Goal: Contribute content

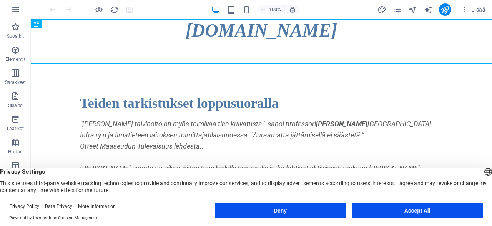
click at [427, 209] on button "Accept All" at bounding box center [417, 210] width 131 height 15
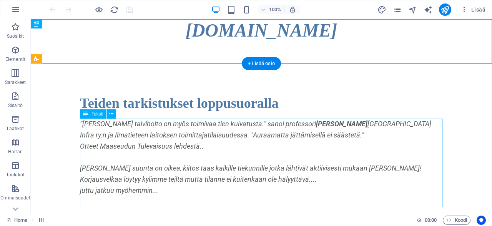
click at [285, 148] on div "”[PERSON_NAME] talvihoito on myös toimivaa tien kuivatusta.” sanoi professori […" at bounding box center [261, 162] width 363 height 88
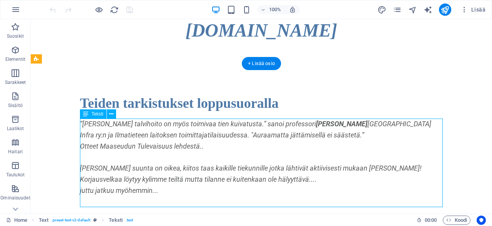
click at [284, 145] on div "”[PERSON_NAME] talvihoito on myös toimivaa tien kuivatusta.” sanoi professori […" at bounding box center [261, 162] width 363 height 88
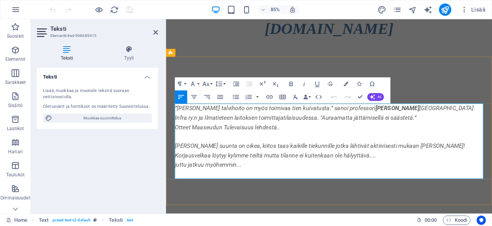
click at [381, 150] on p "Otteet Maaseudun Tulevaisuus lehdestä.." at bounding box center [357, 146] width 363 height 11
click at [374, 179] on p "Korjausvelkaa löytyy kylimme teiltä mutta tilanne ei kuitenkaan ole hälyyttävä.…" at bounding box center [357, 179] width 363 height 11
drag, startPoint x: 516, startPoint y: 189, endPoint x: 424, endPoint y: 190, distance: 91.9
click at [424, 190] on p "juttu jatkuu myöhemmin..." at bounding box center [357, 190] width 363 height 11
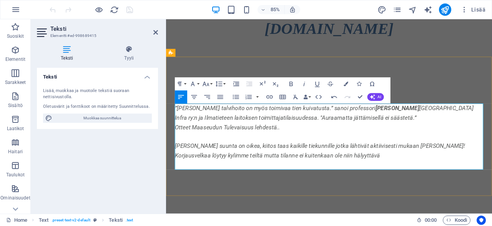
click at [387, 181] on p "Korjausvelkaa löytyy kylimme teiltä mutta tilanne ei kuitenkaan ole niin hälyyt…" at bounding box center [357, 179] width 363 height 11
click at [414, 181] on p "Korjausvelkaa löytyy kylimme teiltä mutta tilanne ei kuitenkaan ole hälyyttävä" at bounding box center [357, 179] width 363 height 11
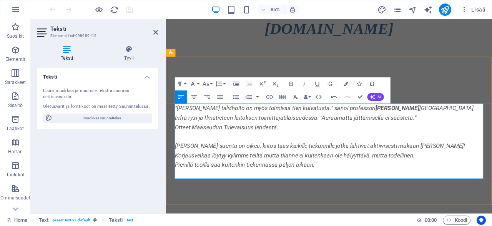
click at [353, 190] on p "Pienillä teoilla saa kuitenkin tiekunnassa paljon aikaan," at bounding box center [357, 190] width 363 height 11
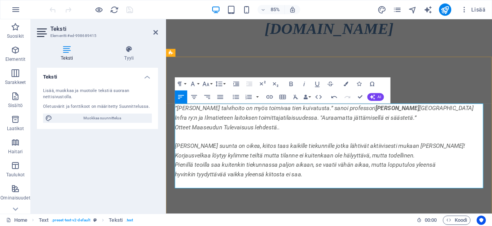
drag, startPoint x: 350, startPoint y: 202, endPoint x: 342, endPoint y: 191, distance: 13.2
click at [342, 191] on div "”[PERSON_NAME] talvihoito on myös toimivaa tien kuivatusta.” sanoi professori […" at bounding box center [357, 168] width 363 height 100
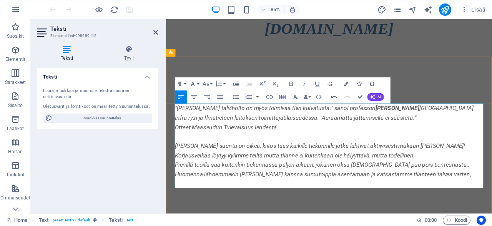
click at [492, 202] on p "Huomenna lähdemmekin [PERSON_NAME] kanssa sumutolppia asentamaan ja katsastamme…" at bounding box center [357, 201] width 363 height 11
click at [381, 190] on p "Pienillä teoilla saa kuitenkin tiekunnassa paljon aikaan, jokunen oksa [DEMOGRA…" at bounding box center [357, 190] width 363 height 11
click at [420, 191] on p "Pienillä teoilla saa kuitenkin tiekunnassa paljon aikaan, jokunen oksa, jokunen…" at bounding box center [357, 190] width 363 height 11
click at [475, 191] on p "Pienillä teoilla saa kuitenkin tiekunnassa paljon aikaan, jokunen oksa, jokunen…" at bounding box center [357, 190] width 363 height 11
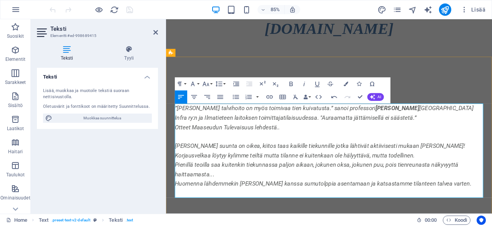
click at [424, 214] on p "Huomenna lähdemmekin [PERSON_NAME] kanssa sumutolppia asentamaan ja katsastamme…" at bounding box center [357, 212] width 363 height 11
click at [492, 213] on p "Huomenna lähdemmekin [PERSON_NAME] kanssa sumutolppia asentamaan ja katsastamme…" at bounding box center [357, 218] width 363 height 22
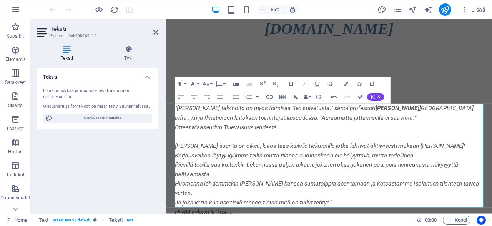
click at [157, 29] on h2 "Teksti" at bounding box center [104, 28] width 108 height 7
click at [157, 32] on icon at bounding box center [155, 32] width 5 height 6
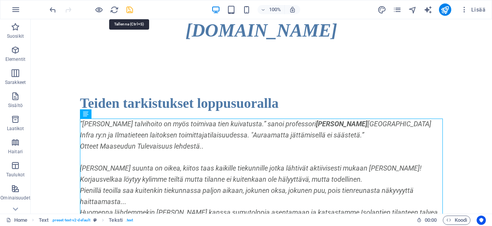
click at [130, 10] on icon "save" at bounding box center [129, 9] width 9 height 9
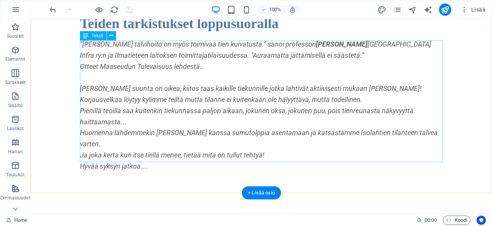
scroll to position [80, 0]
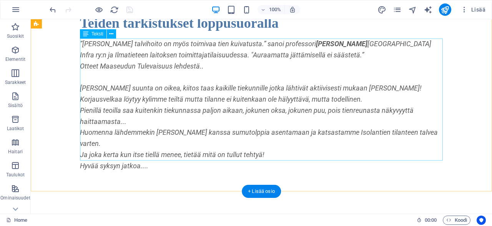
click at [165, 137] on div "”[PERSON_NAME] talvihoito on myös toimivaa tien kuivatusta.” sanoi professori […" at bounding box center [261, 104] width 363 height 133
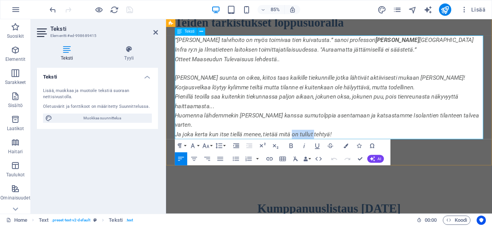
drag, startPoint x: 340, startPoint y: 145, endPoint x: 316, endPoint y: 144, distance: 23.9
click at [315, 149] on p "Ja joka kerta kun itse tiellä menee, tietää mitä on tullut tehtyä!" at bounding box center [357, 154] width 363 height 11
click at [277, 149] on p "Ja joka kerta kun itse tiellä menee, tietää mitä tuli tehtyä!" at bounding box center [357, 154] width 363 height 11
click at [313, 149] on p "Ja joka kerta kun itse tiellä kulkee , tietää mitä tuli tehtyä!" at bounding box center [357, 154] width 363 height 11
click at [238, 149] on p "Ja joka kerta kun itse tiellä kulkee , tietää mitä itse tuli tehtyä!" at bounding box center [357, 154] width 363 height 11
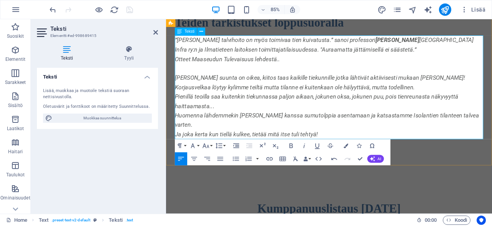
click at [370, 149] on p "Ja joka kerta kun tiellä kulkee, tietää mitä itse tuli tehtyä!" at bounding box center [357, 154] width 363 height 11
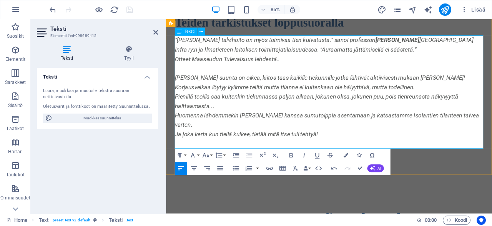
click at [298, 112] on p "Pienillä teoilla saa kuitenkin tiekunnassa paljon aikaan, jokunen oksa, jokunen…" at bounding box center [357, 116] width 363 height 22
click at [226, 123] on p "Pienillä teoilla saa kuitenkin tiekunnalle paljon aikaan, jokunen oksa, jokunen…" at bounding box center [357, 116] width 363 height 22
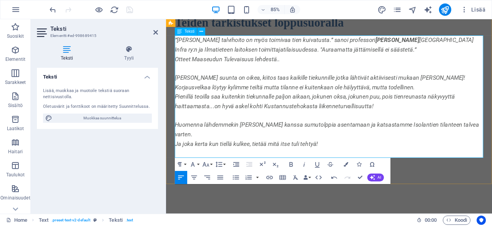
click at [222, 125] on p "Pienillä teoilla saa kuitenkin tiekunnalle paljon aikaan, jokunen oksa, jokunen…" at bounding box center [357, 116] width 363 height 22
click at [245, 122] on p "Pienillä teoilla saa kuitenkin tiekunnalle paljon aikaan, jokunen oksa, jokunen…" at bounding box center [357, 116] width 363 height 22
click at [156, 32] on icon at bounding box center [155, 32] width 5 height 6
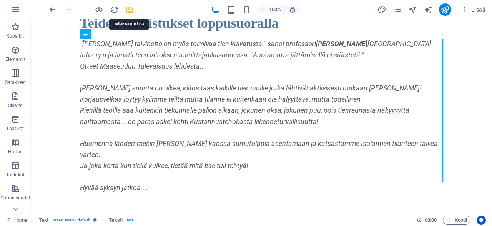
click at [128, 9] on icon "save" at bounding box center [129, 9] width 9 height 9
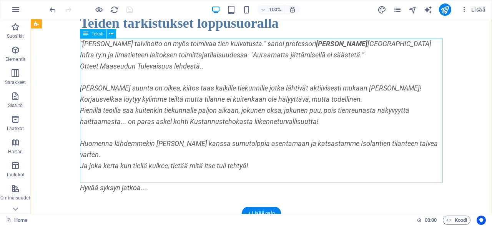
scroll to position [0, 0]
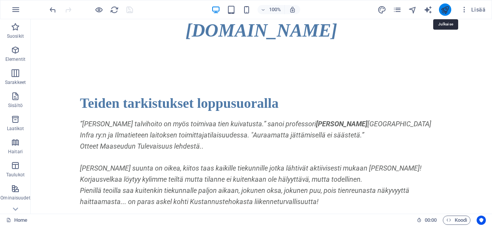
click at [447, 9] on icon "publish" at bounding box center [445, 9] width 9 height 9
